Goal: Check status: Check status

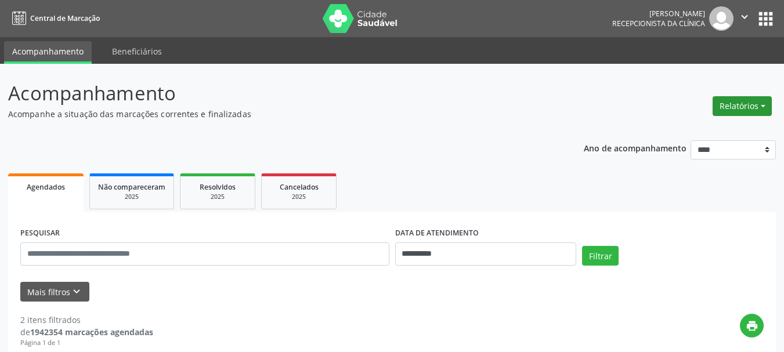
click at [738, 105] on button "Relatórios" at bounding box center [742, 106] width 59 height 20
click at [703, 131] on link "Agendamentos" at bounding box center [710, 131] width 125 height 16
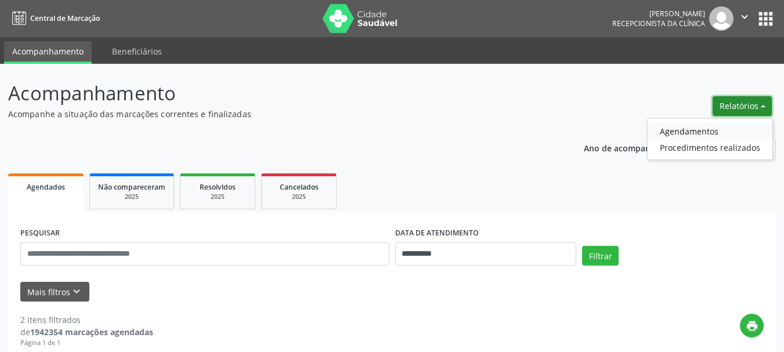
select select "*"
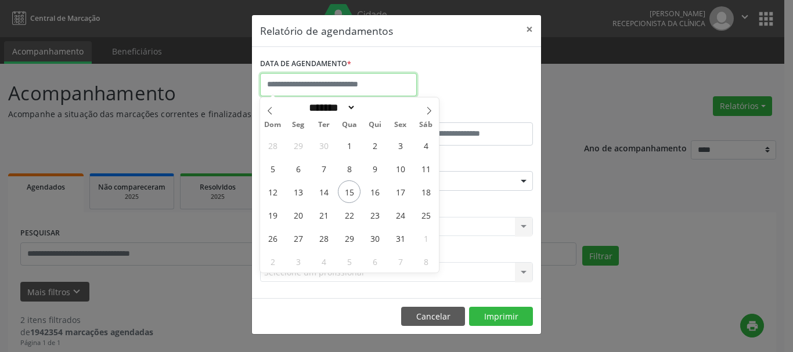
click at [313, 78] on input "text" at bounding box center [338, 84] width 157 height 23
click at [344, 190] on span "15" at bounding box center [349, 191] width 23 height 23
type input "**********"
click at [344, 190] on span "15" at bounding box center [349, 191] width 23 height 23
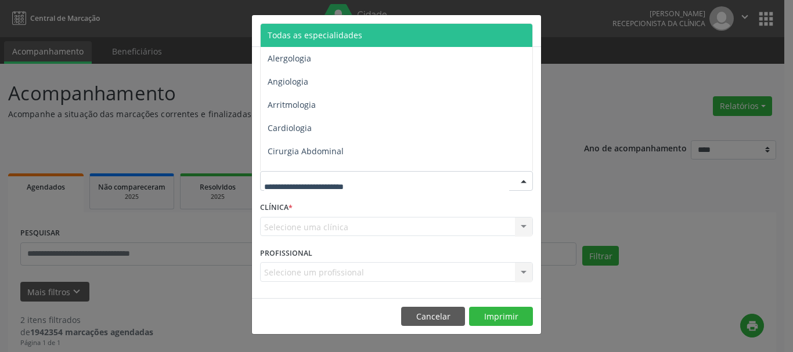
click at [288, 189] on div at bounding box center [396, 181] width 273 height 20
type input "**"
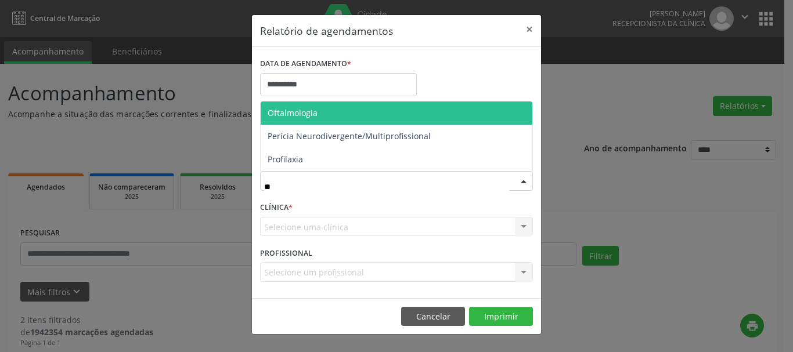
click at [288, 116] on span "Oftalmologia" at bounding box center [293, 112] width 50 height 11
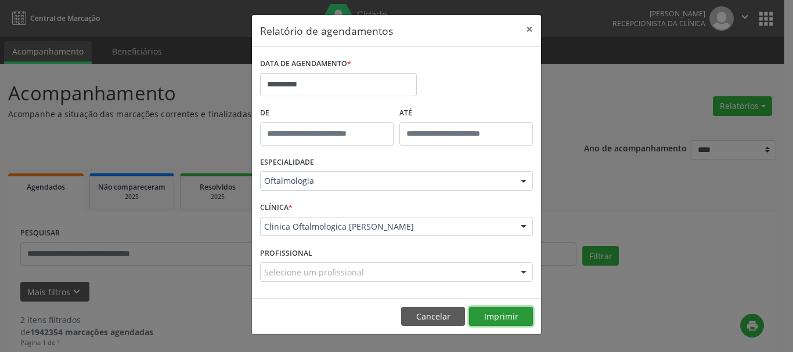
click at [499, 313] on button "Imprimir" at bounding box center [501, 317] width 64 height 20
